Goal: Task Accomplishment & Management: Use online tool/utility

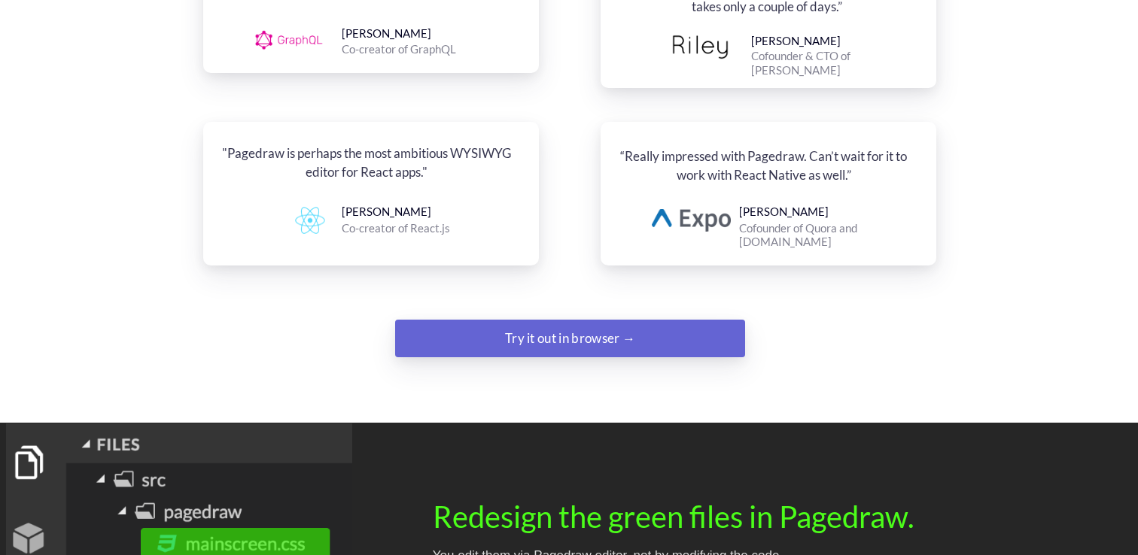
scroll to position [1871, 0]
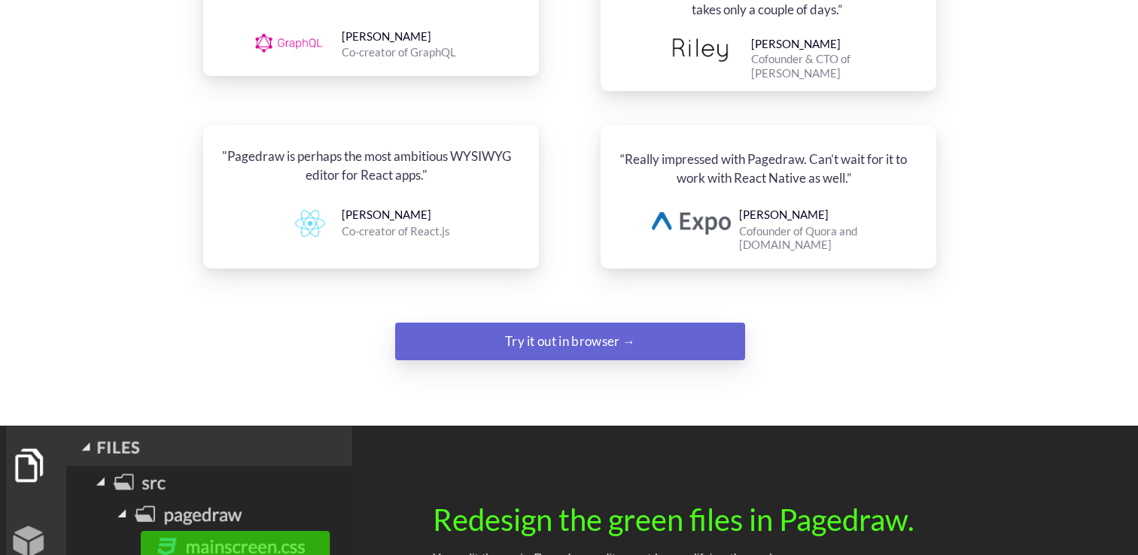
click at [532, 327] on div "Try it out in browser →" at bounding box center [570, 342] width 238 height 30
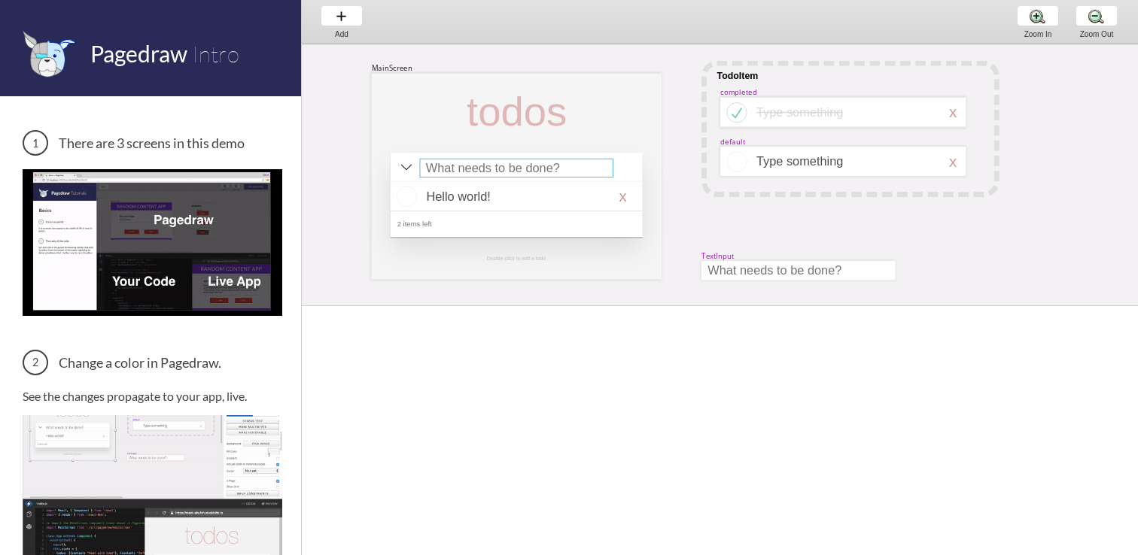
click at [482, 170] on div at bounding box center [516, 168] width 193 height 19
select select "15"
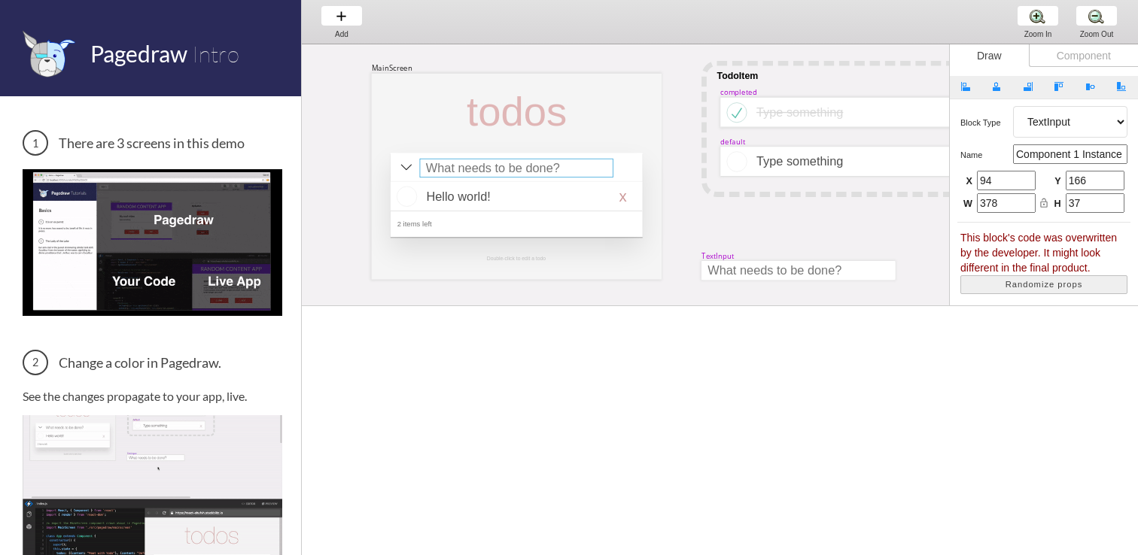
click at [482, 170] on div at bounding box center [516, 168] width 193 height 19
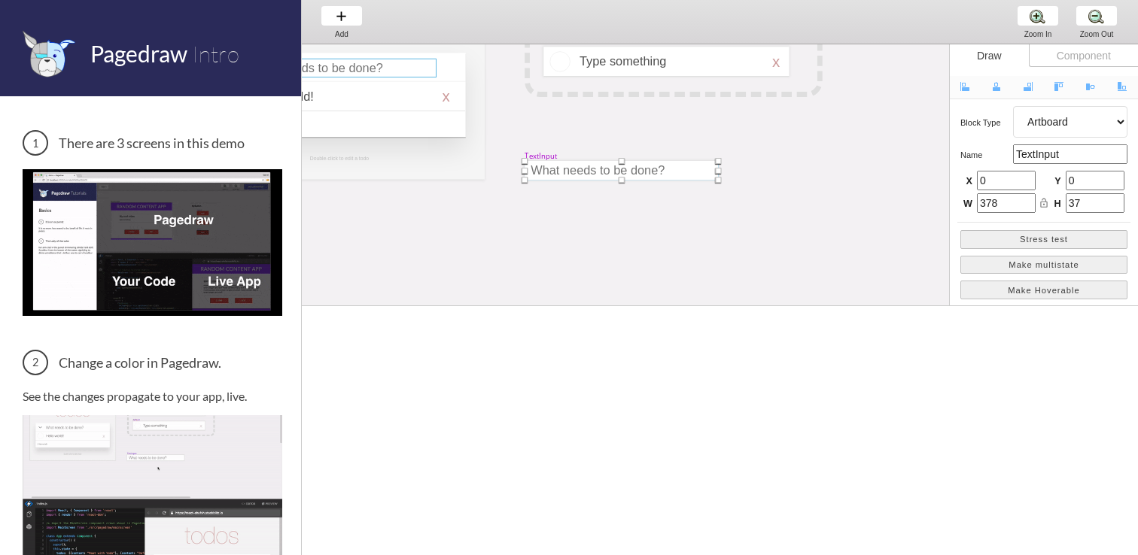
click at [482, 170] on div at bounding box center [340, 77] width 290 height 206
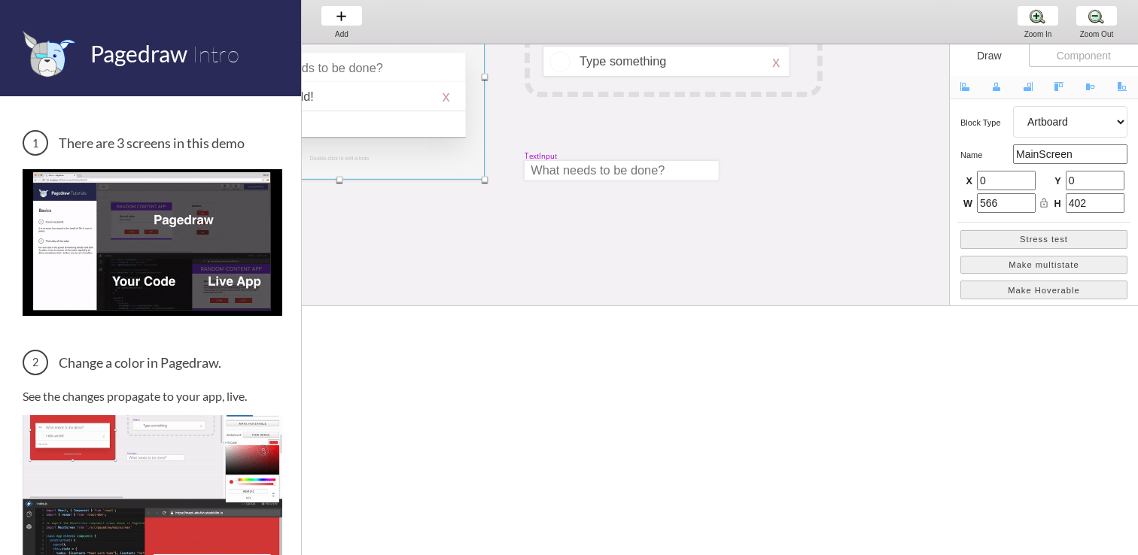
click at [614, 180] on div "MainScreen todos Hello world! x 2 items left TodoItem completed Type something …" at bounding box center [861, 251] width 1472 height 614
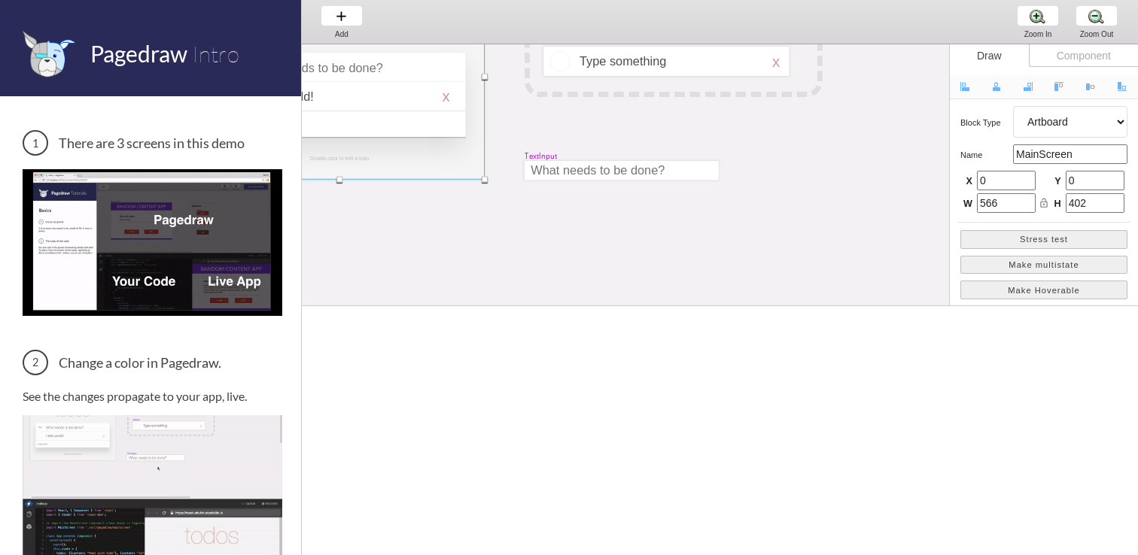
select select "9"
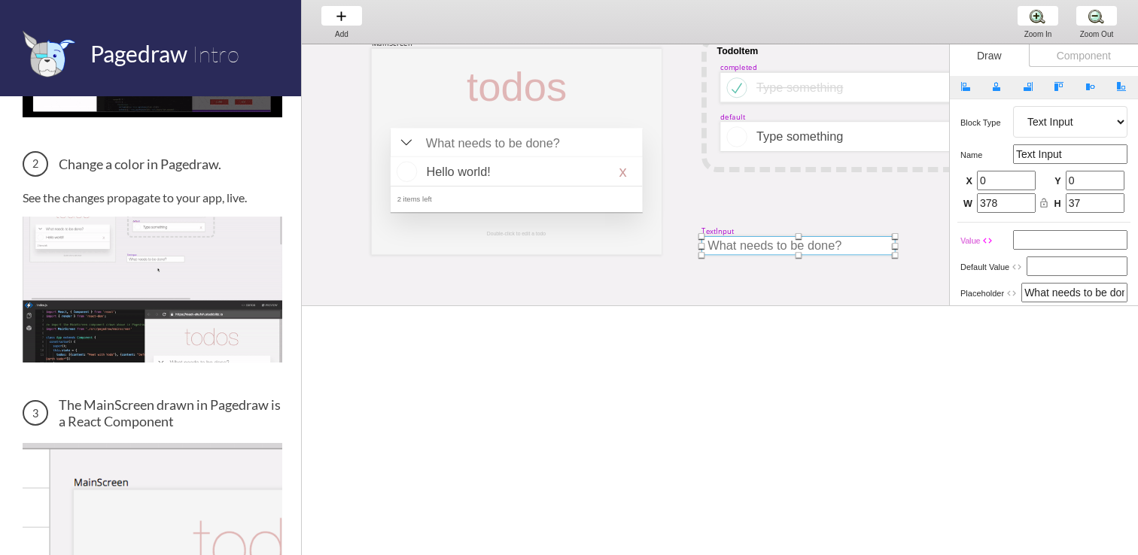
scroll to position [0, 0]
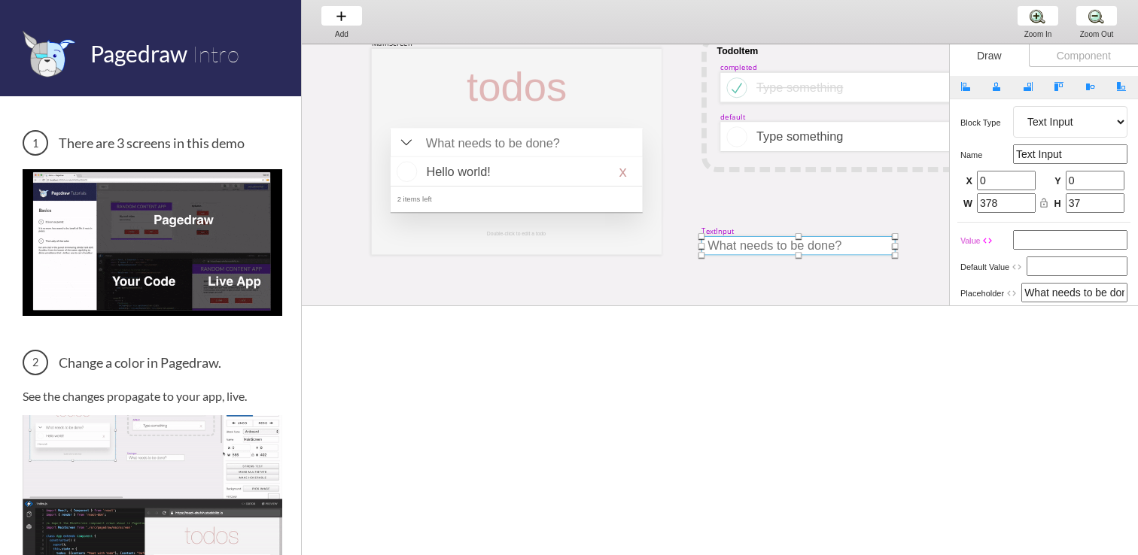
click at [1095, 53] on div "Component" at bounding box center [1082, 55] width 109 height 23
